Goal: Find contact information: Find contact information

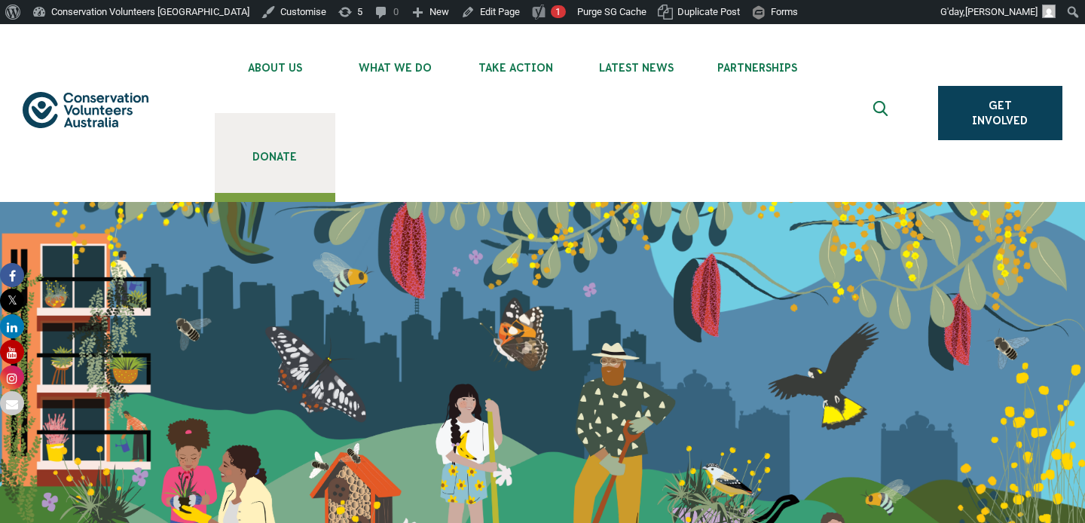
click at [289, 161] on span "Donate" at bounding box center [275, 157] width 121 height 12
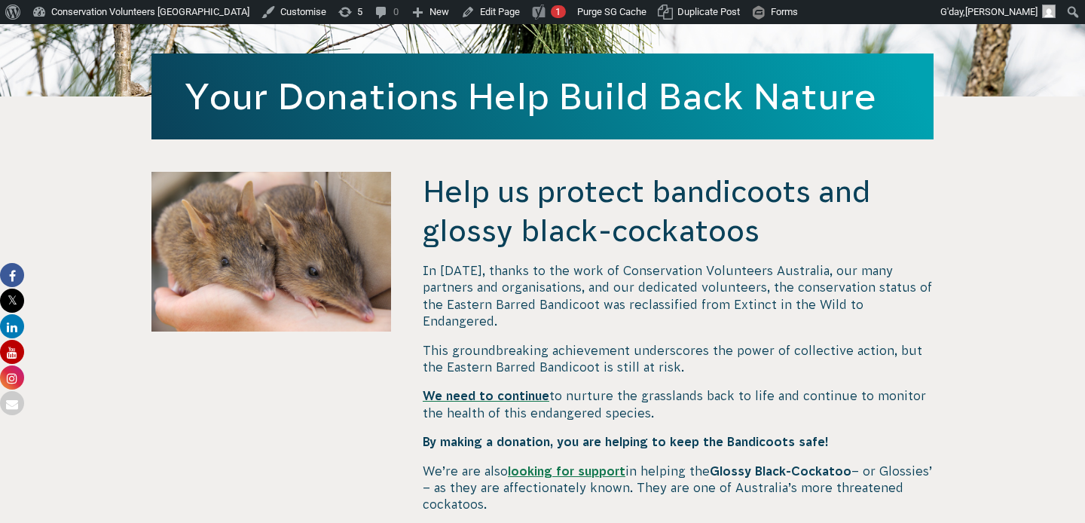
click at [485, 349] on span "This groundbreaking achievement underscores the power of collective action, but…" at bounding box center [673, 359] width 500 height 30
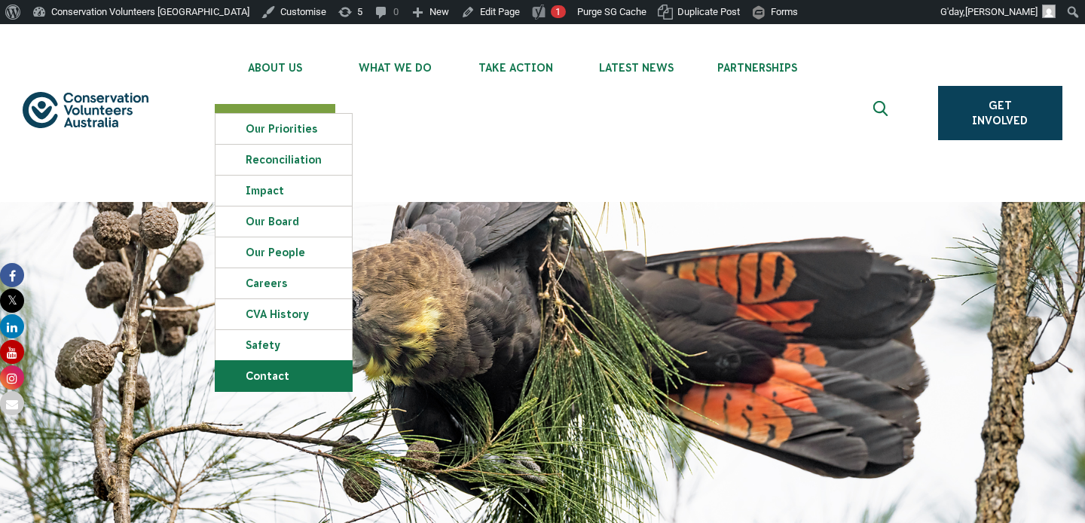
click at [283, 382] on link "Contact" at bounding box center [284, 376] width 136 height 30
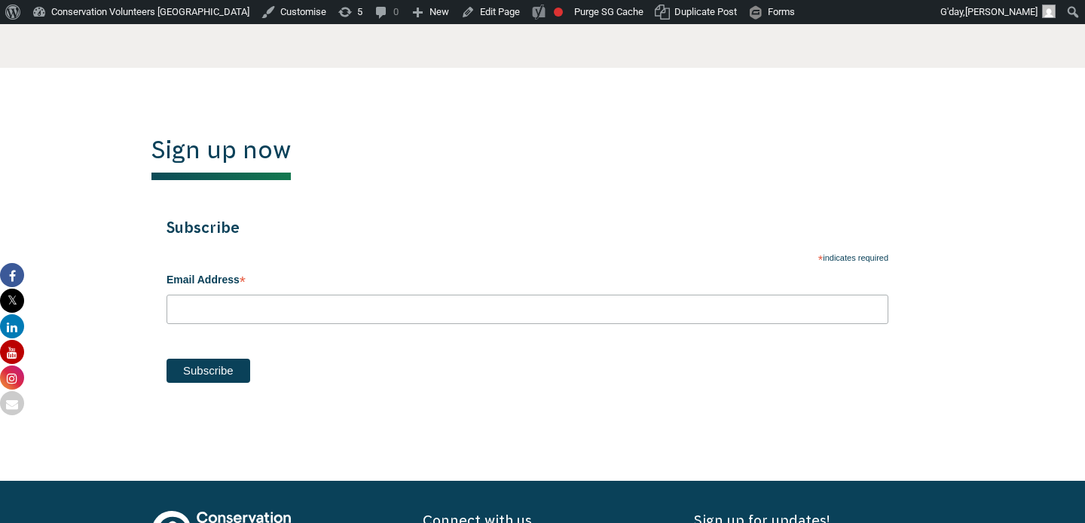
scroll to position [818, 0]
